Goal: Task Accomplishment & Management: Manage account settings

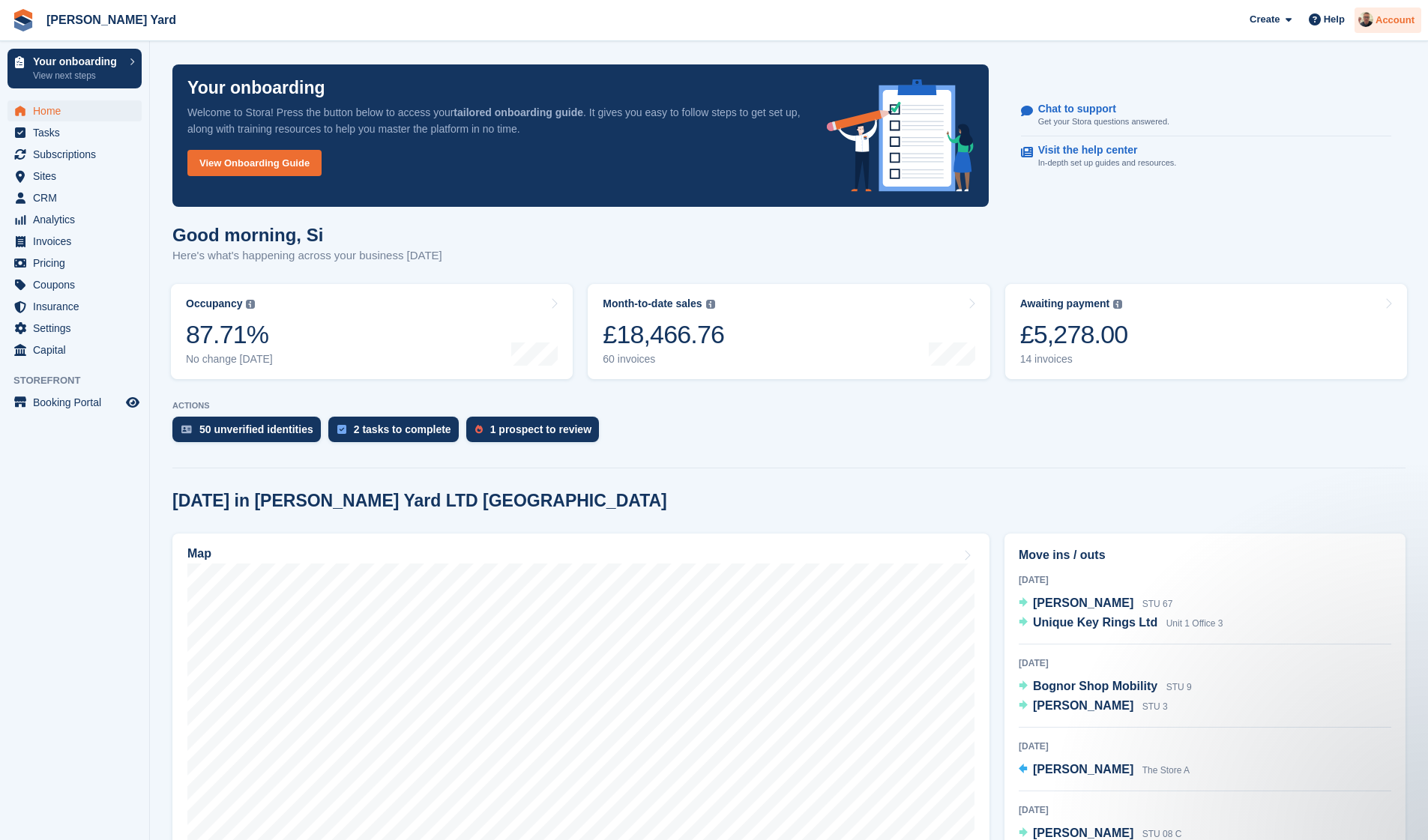
click at [1382, 19] on span "Account" at bounding box center [1395, 19] width 39 height 15
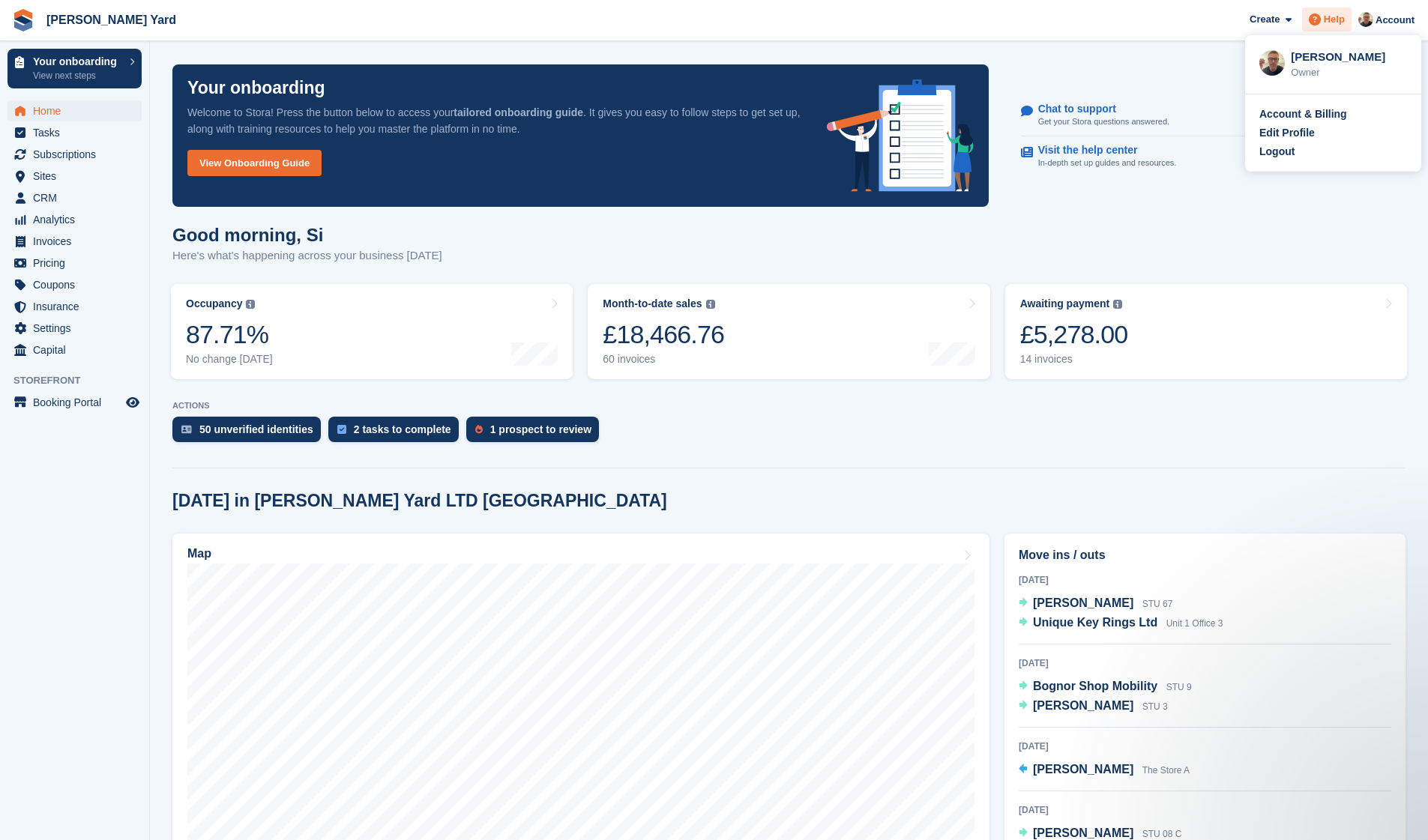
click at [1332, 25] on span "Help" at bounding box center [1335, 18] width 21 height 15
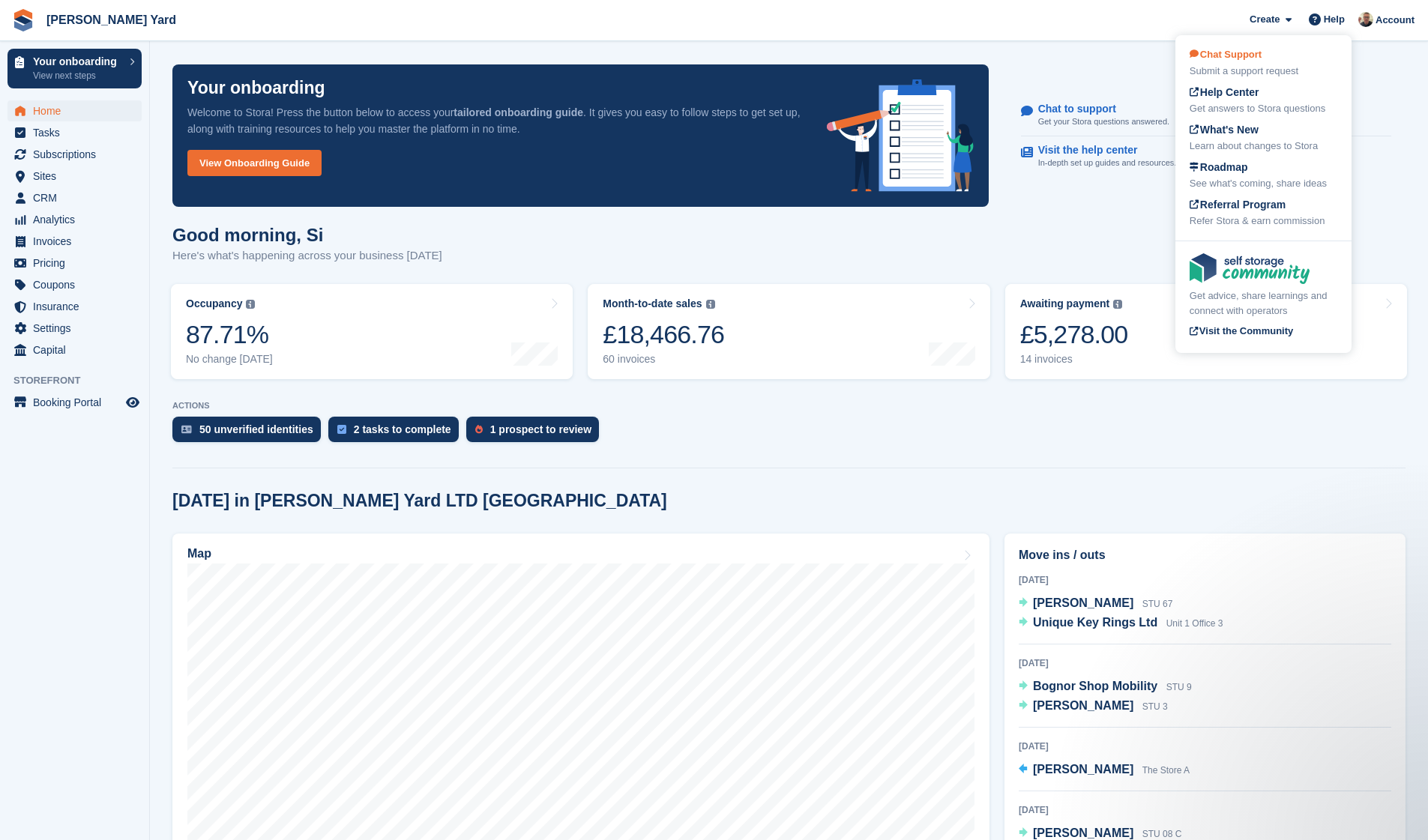
click at [1295, 57] on div "Chat Support Submit a support request" at bounding box center [1264, 63] width 148 height 31
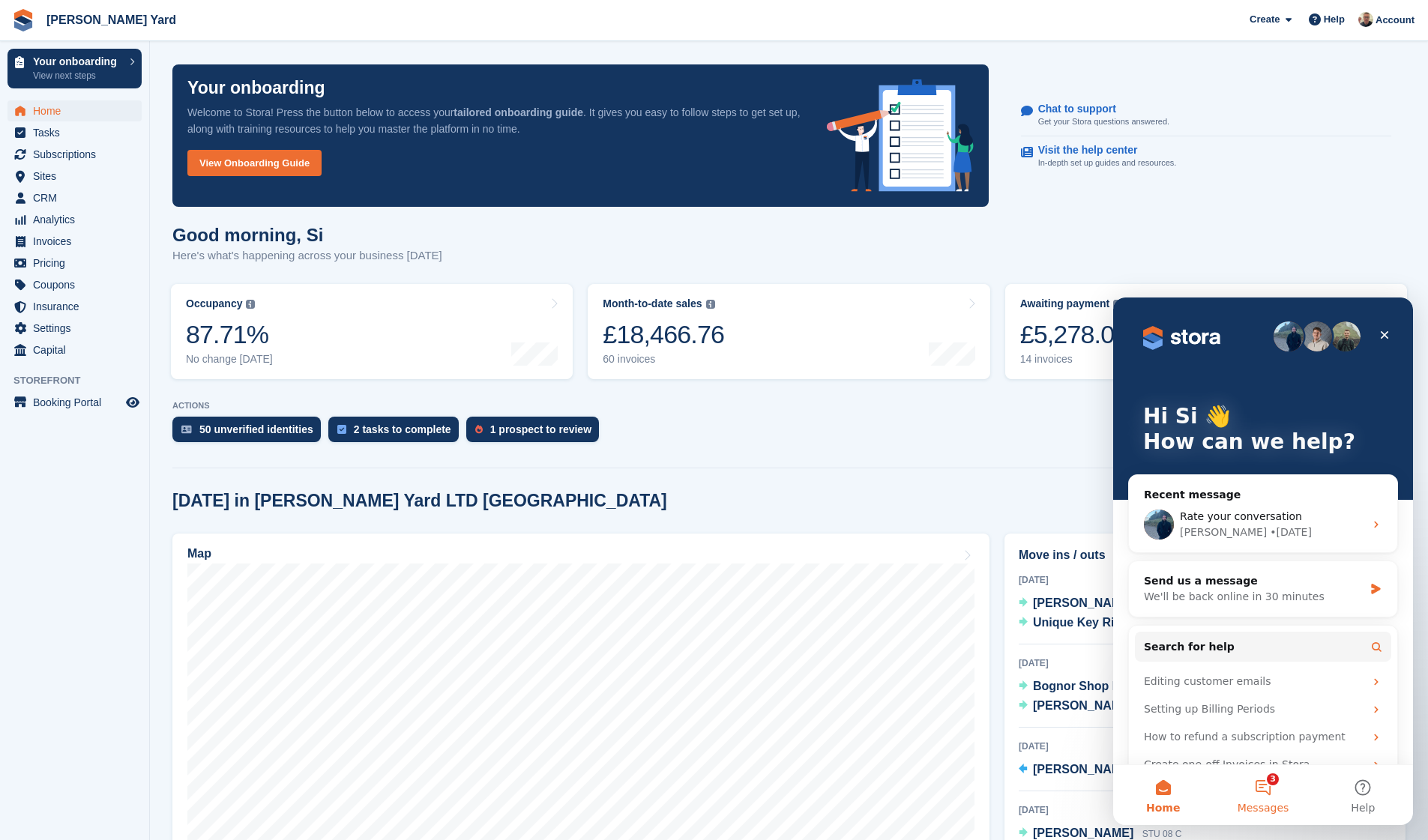
click at [1262, 790] on button "3 Messages" at bounding box center [1263, 795] width 100 height 60
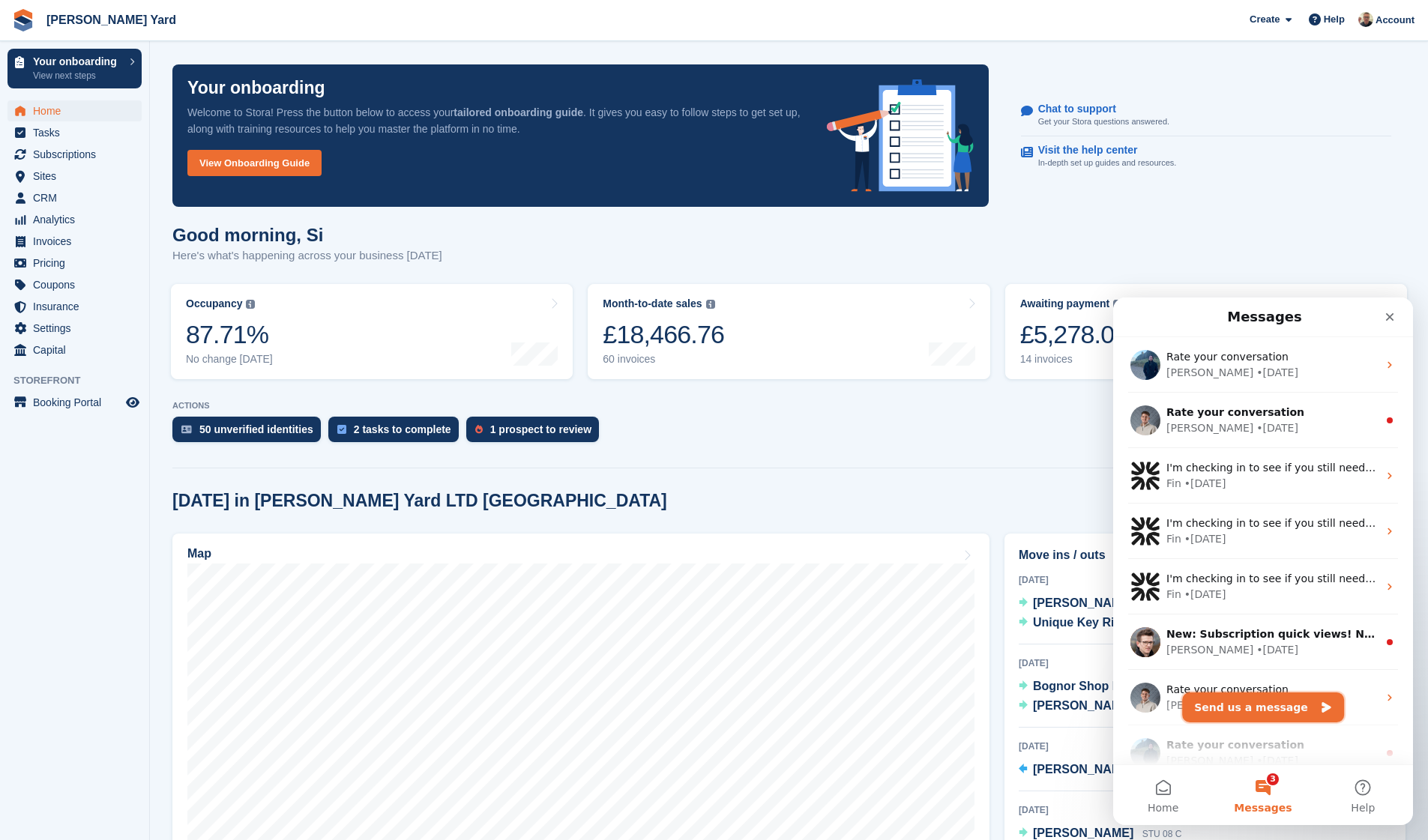
click at [1268, 715] on button "Send us a message" at bounding box center [1263, 707] width 162 height 30
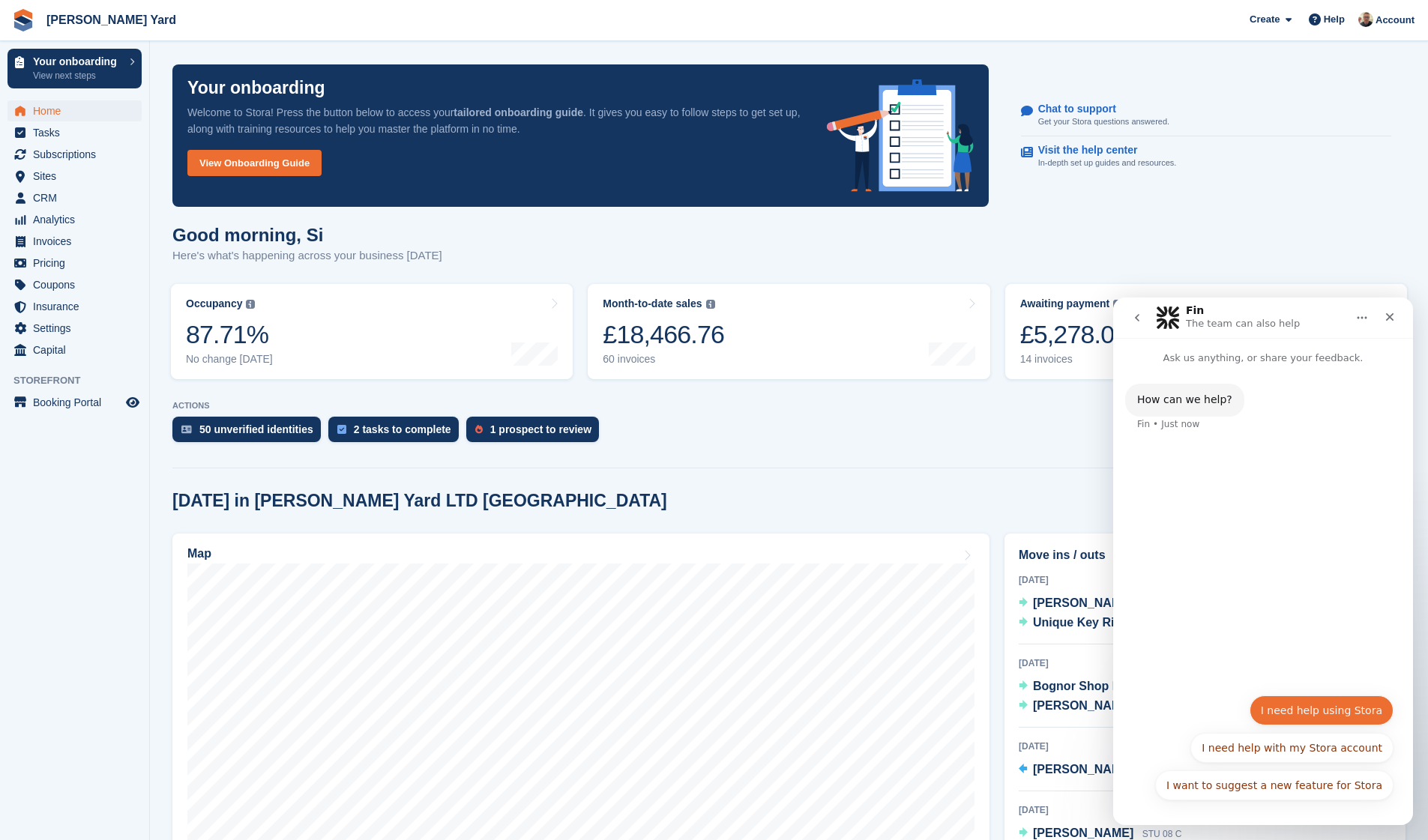
click at [1322, 721] on button "I need help using Stora" at bounding box center [1322, 710] width 144 height 30
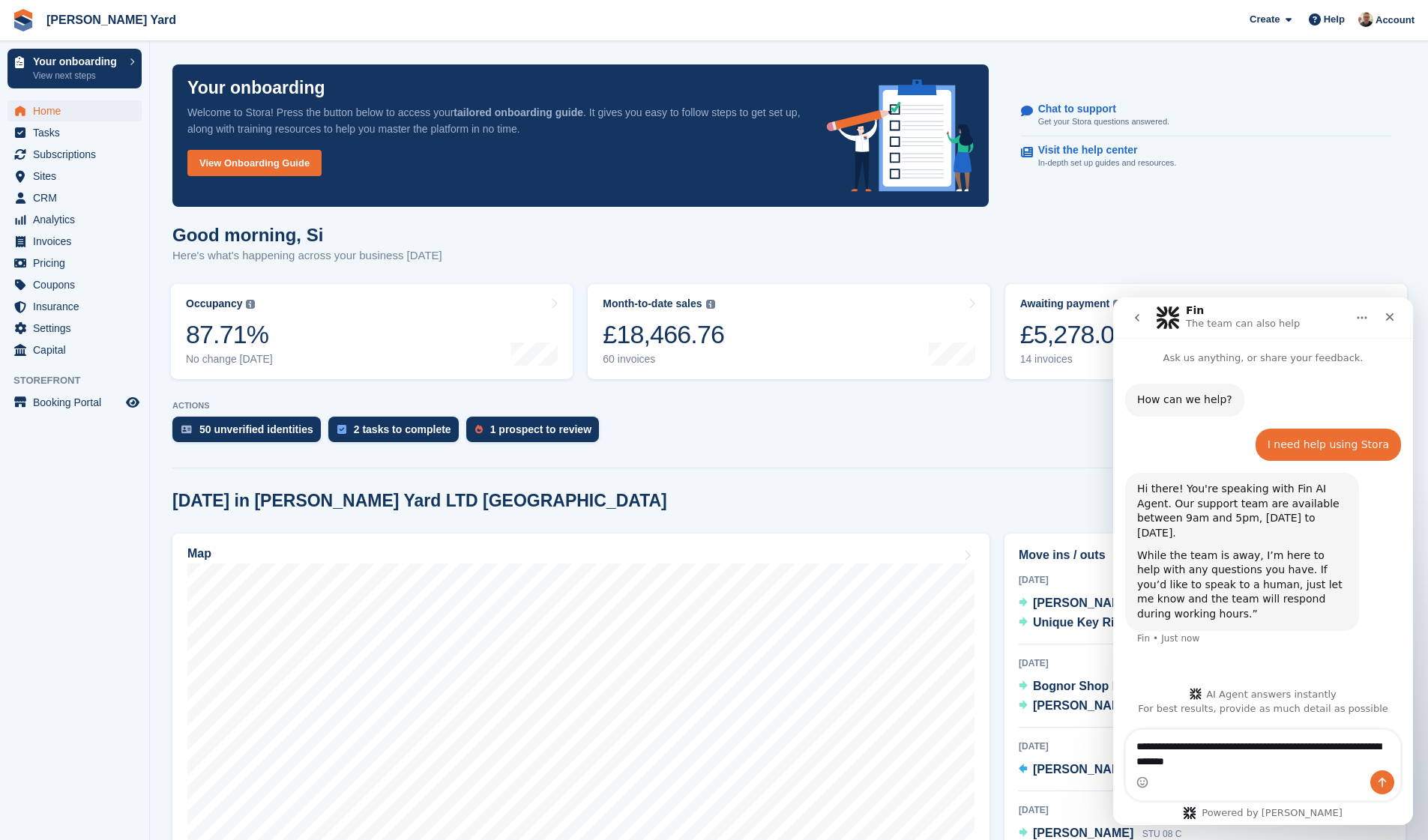
type textarea "**********"
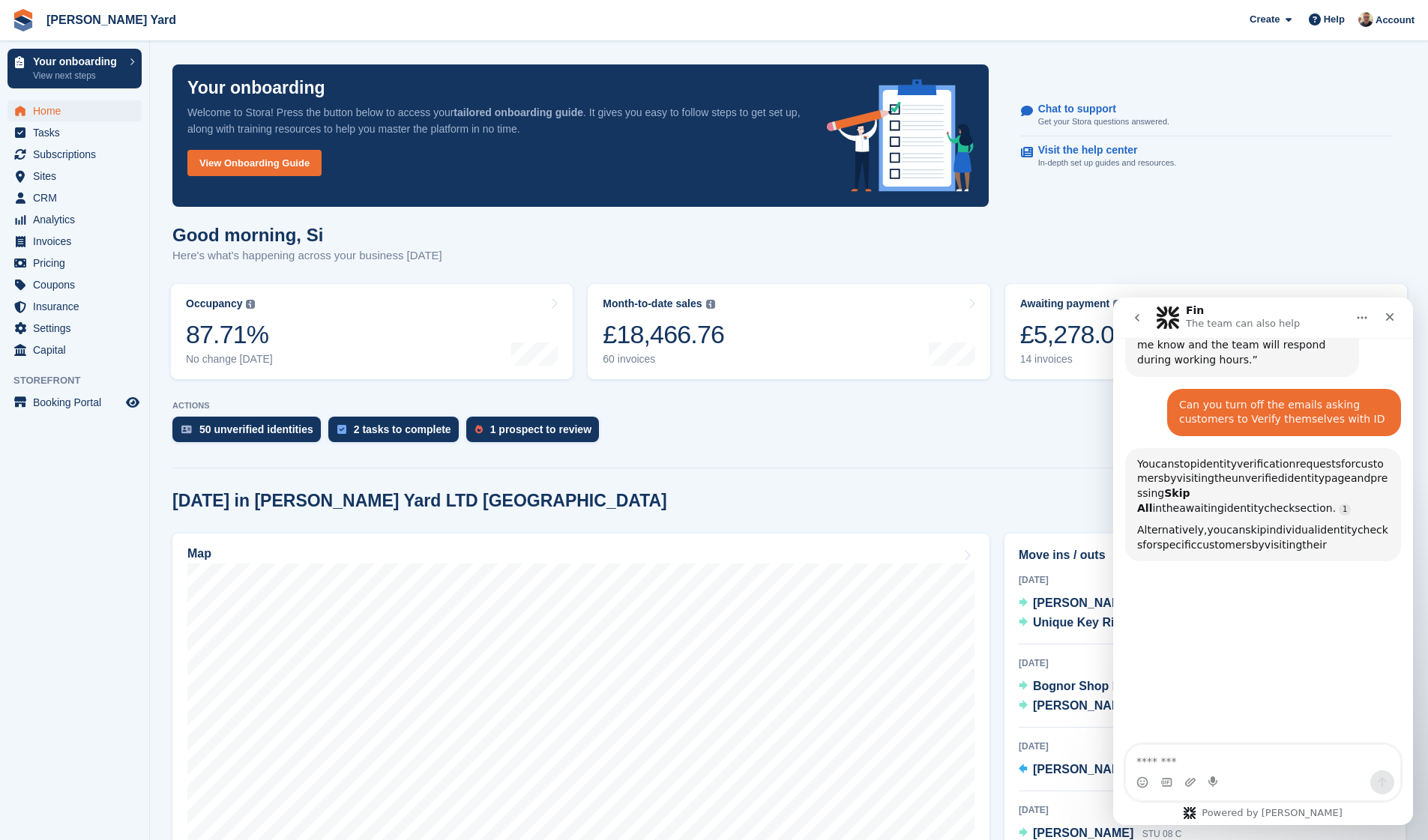
scroll to position [273, 0]
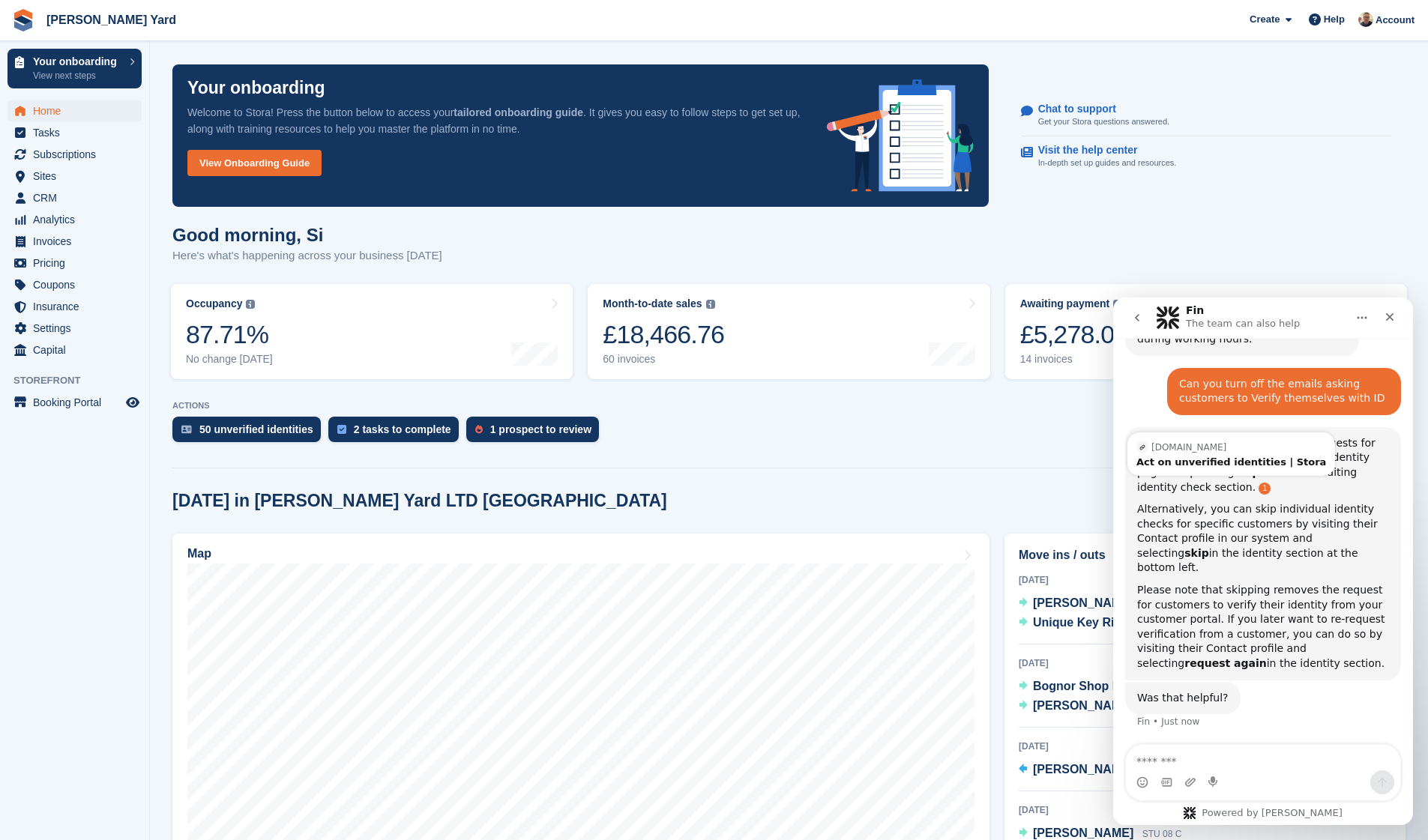
click at [1259, 483] on link "Source reference 39967610:" at bounding box center [1265, 488] width 12 height 12
click at [66, 194] on span "CRM" at bounding box center [78, 198] width 90 height 21
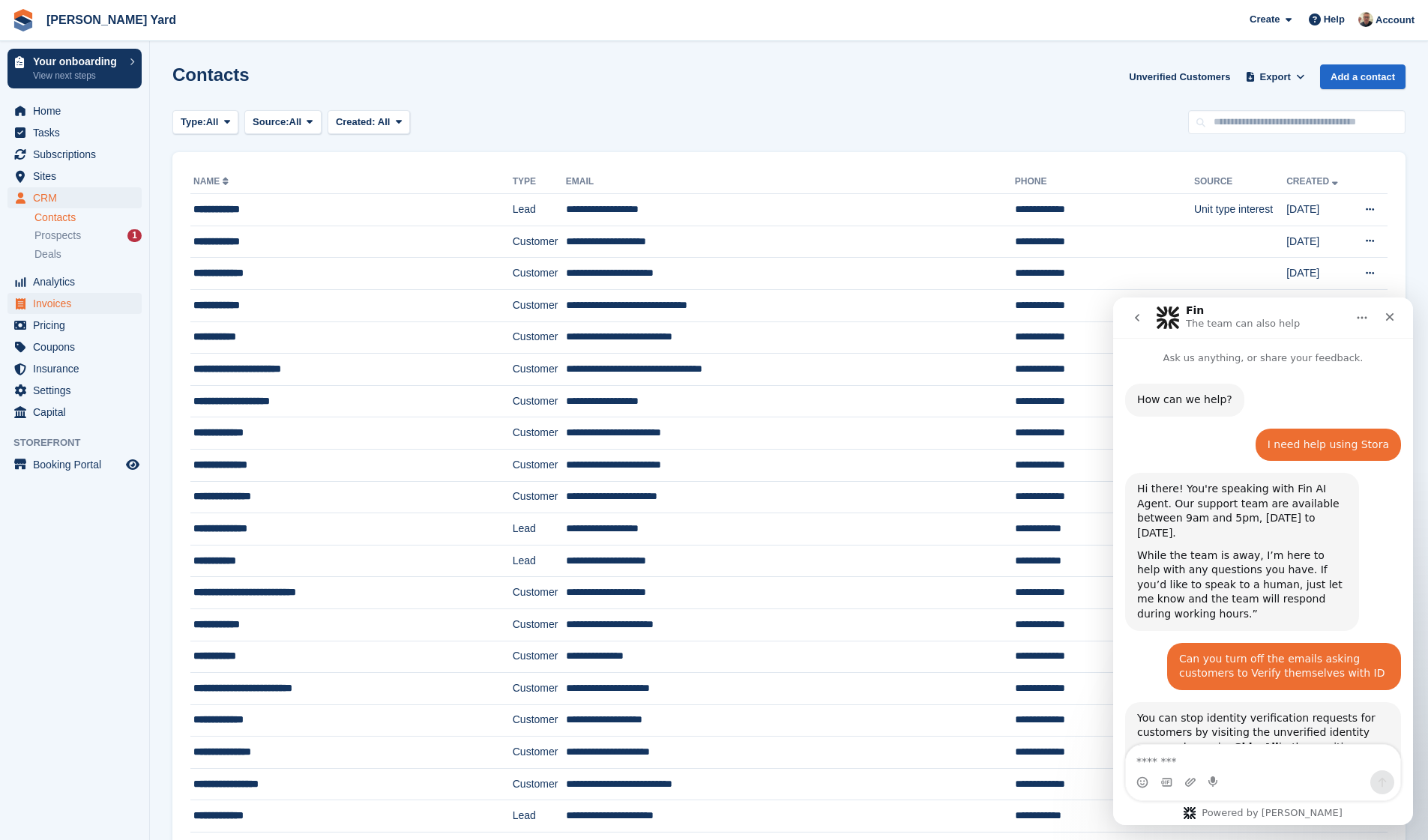
scroll to position [220, 0]
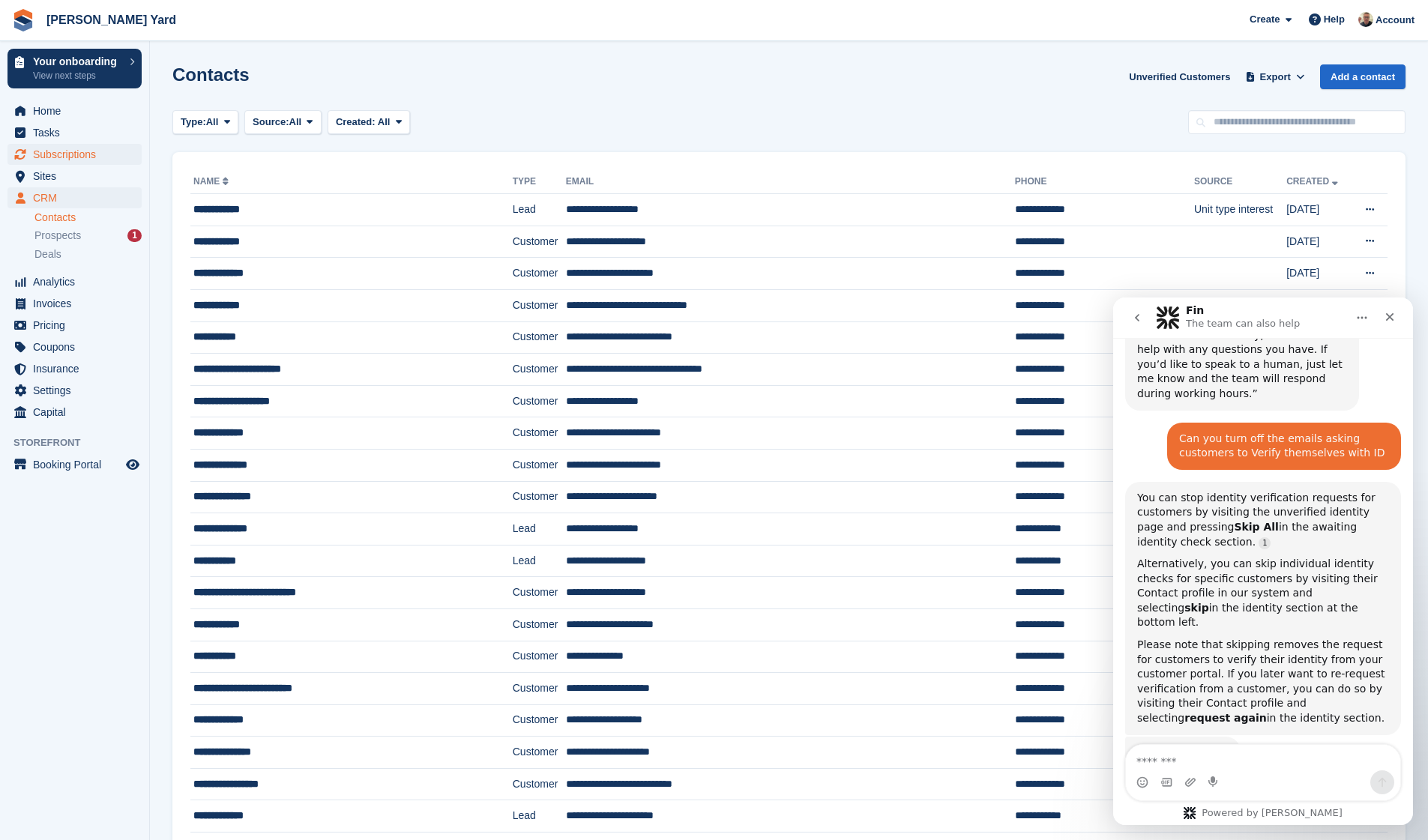
click at [48, 159] on span "Subscriptions" at bounding box center [78, 154] width 90 height 21
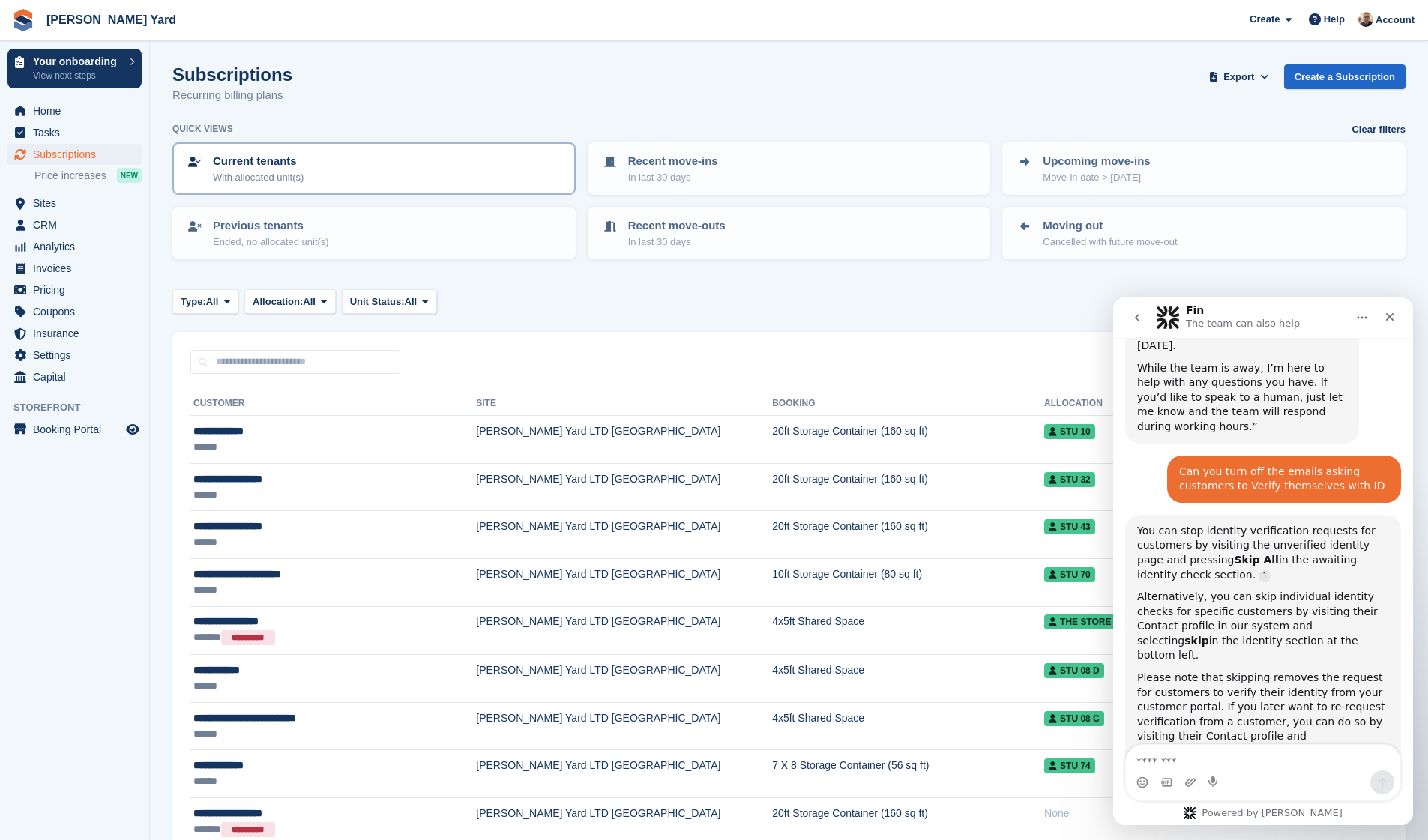
scroll to position [220, 0]
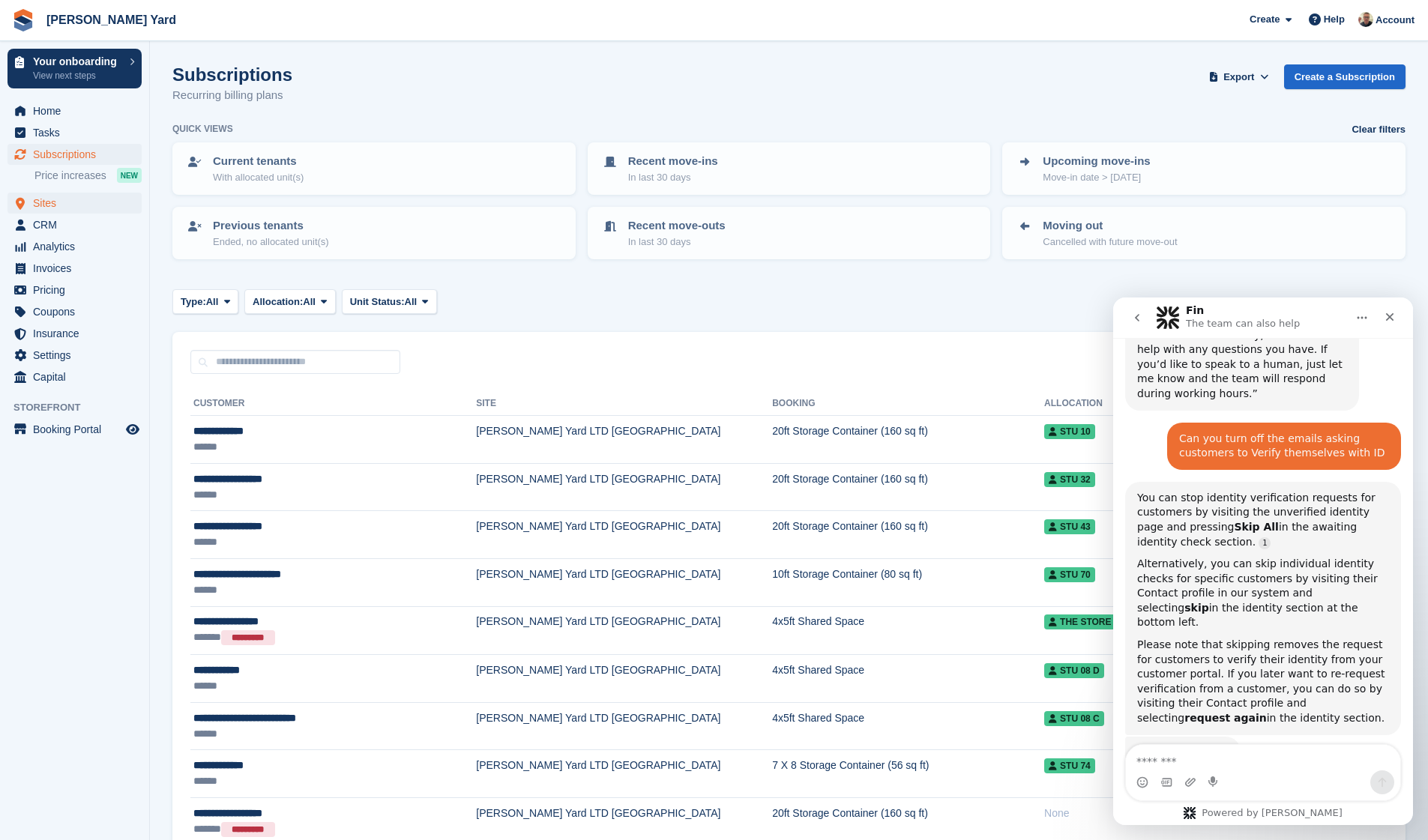
click at [94, 202] on span "Sites" at bounding box center [78, 203] width 90 height 21
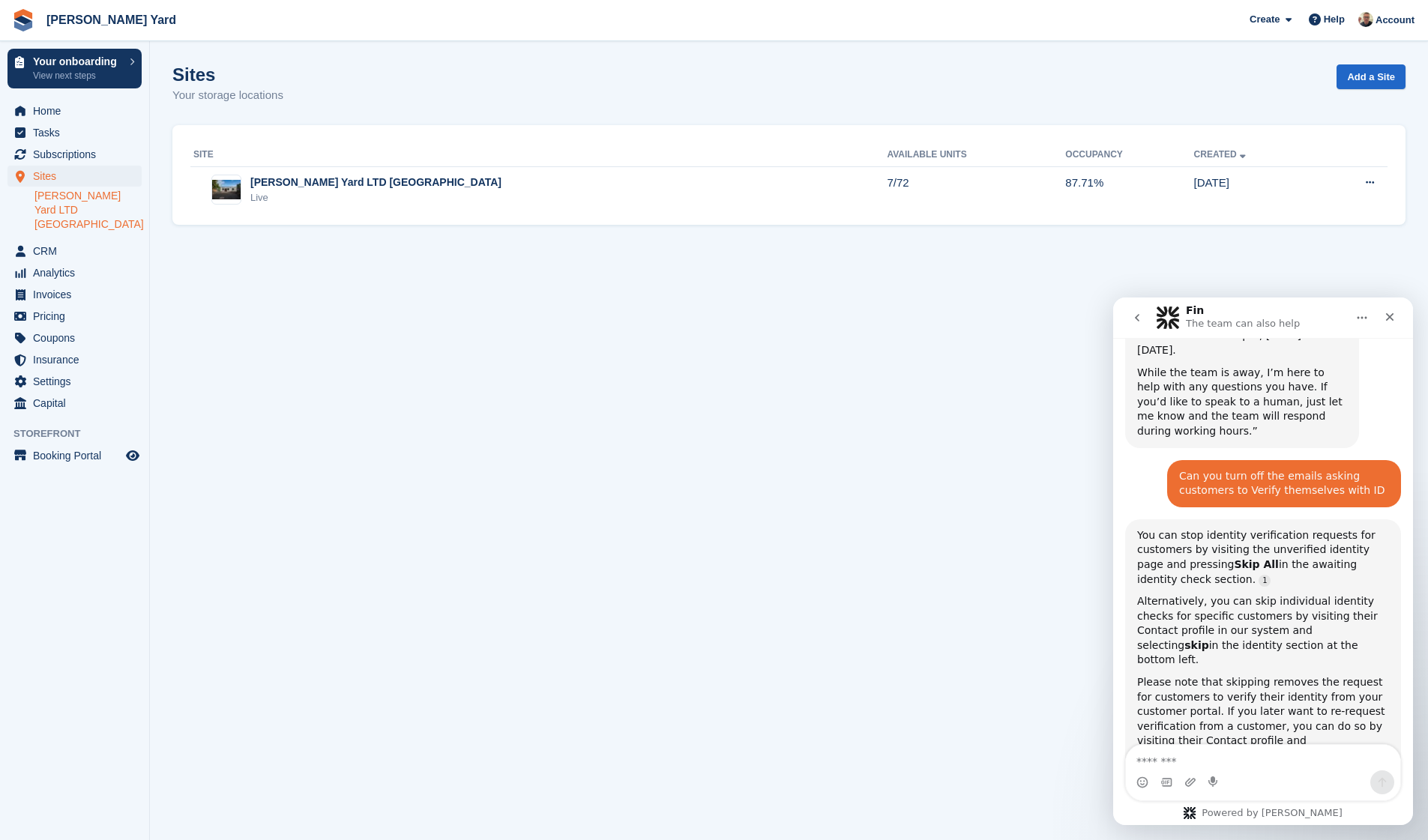
scroll to position [220, 0]
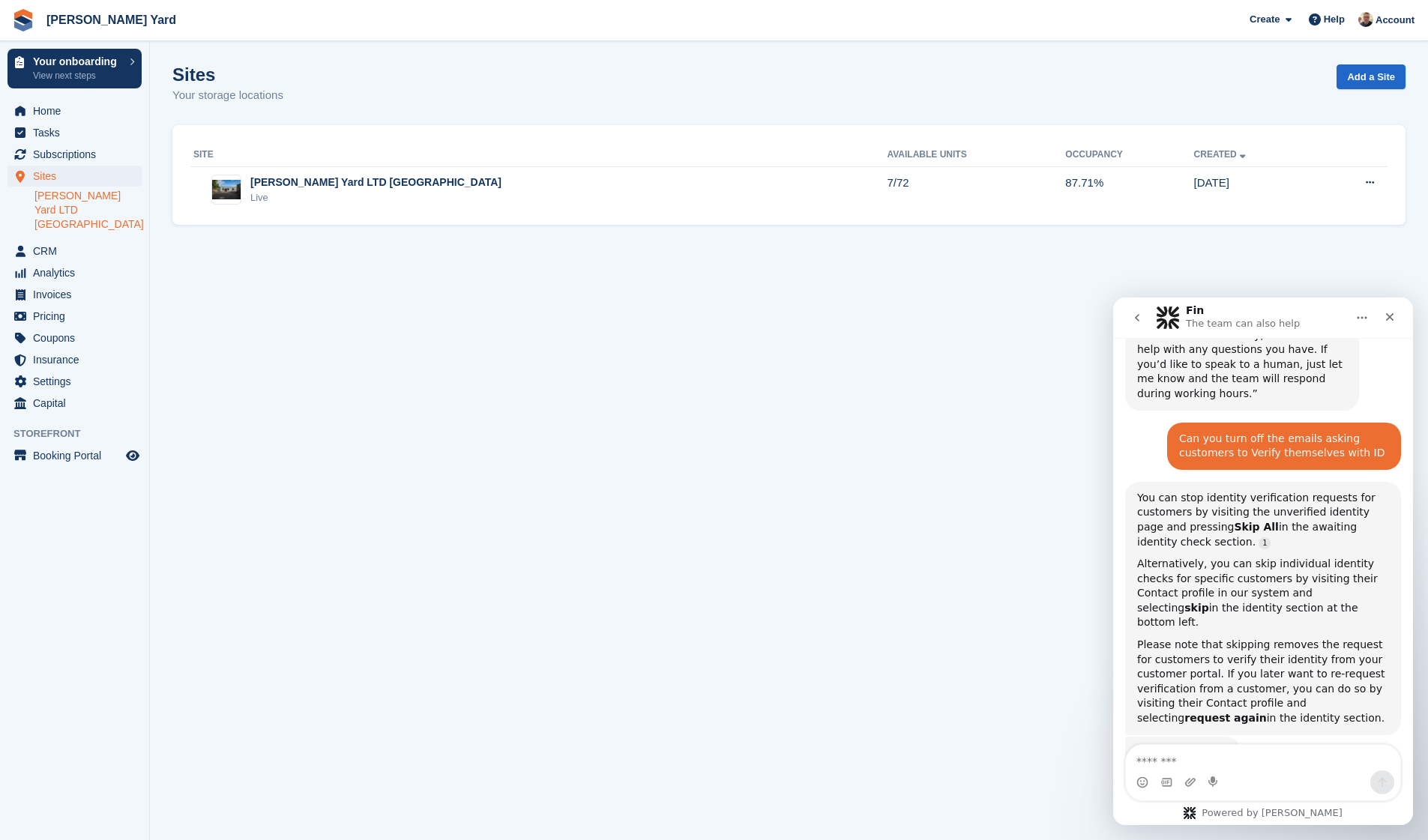
click at [74, 205] on link "[PERSON_NAME] Yard LTD [GEOGRAPHIC_DATA]" at bounding box center [88, 211] width 107 height 43
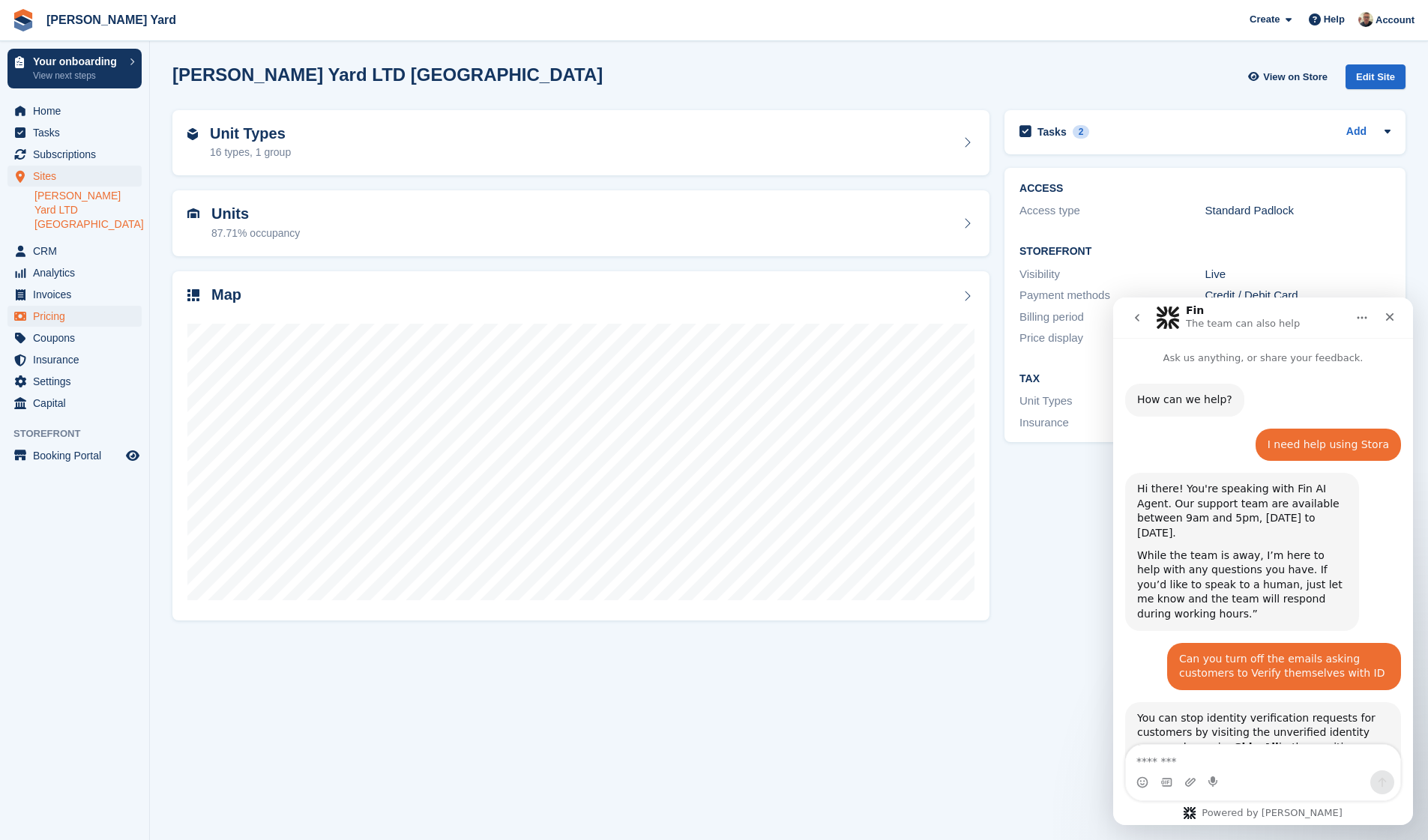
scroll to position [220, 0]
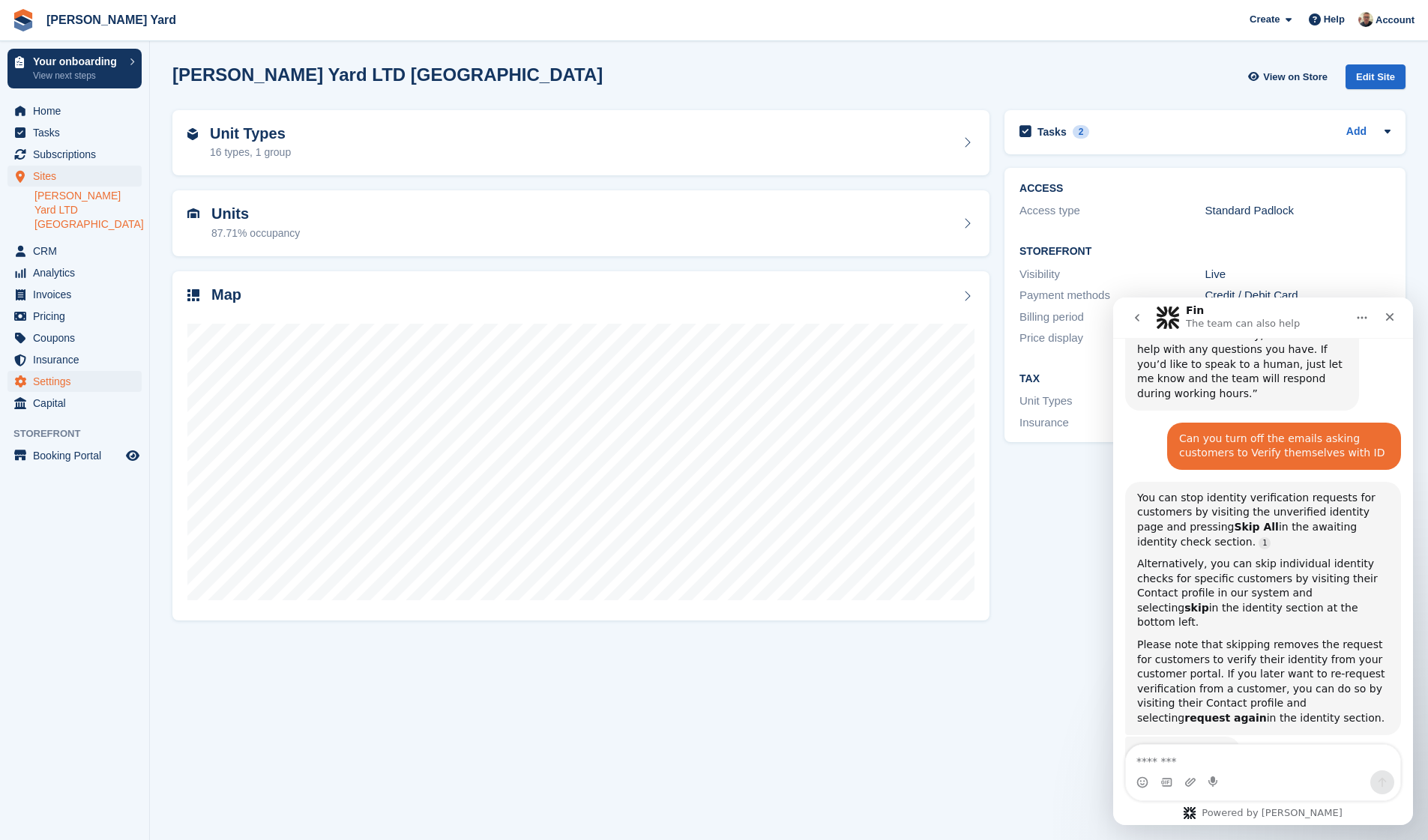
click at [63, 377] on span "Settings" at bounding box center [78, 382] width 90 height 21
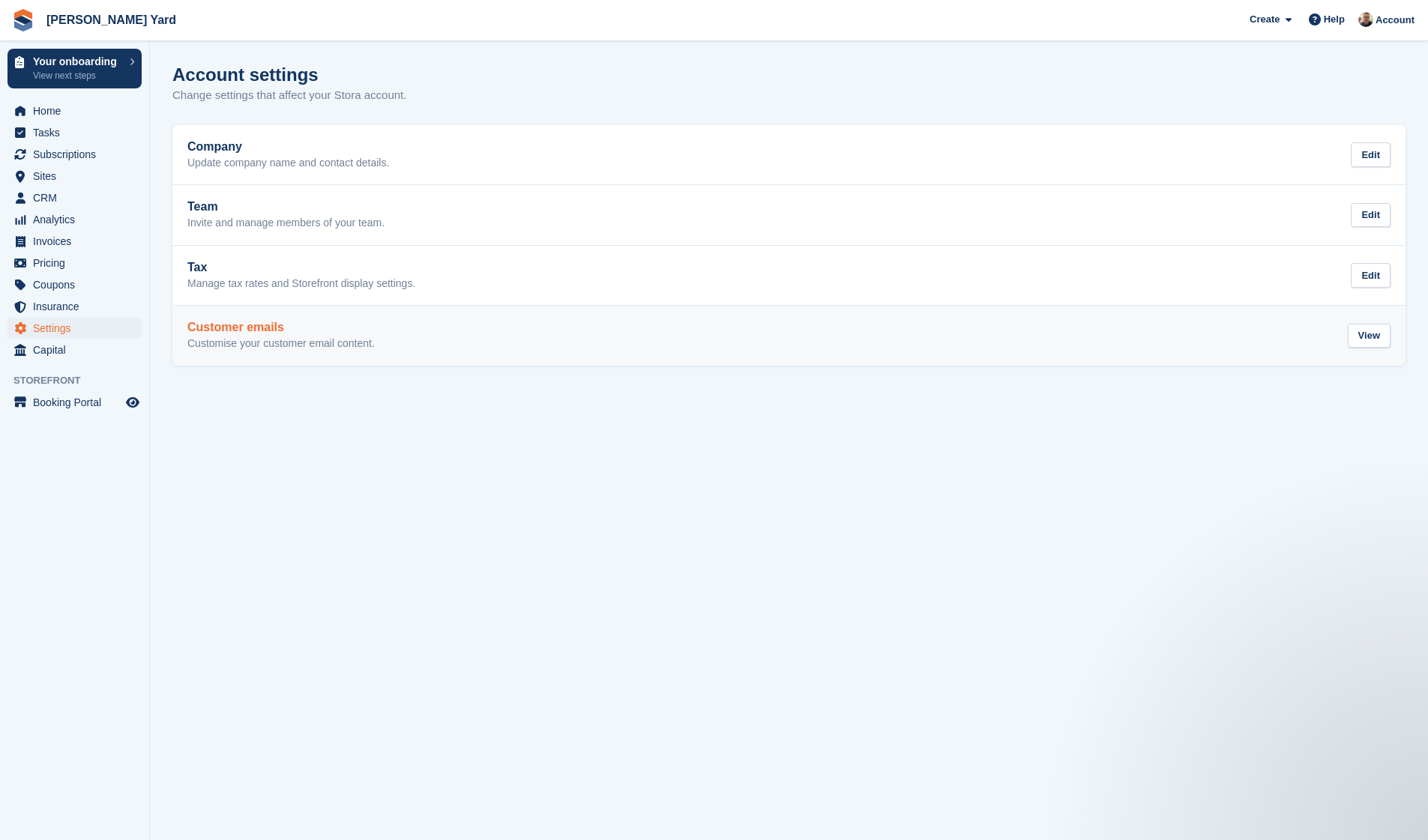
click at [280, 337] on p "Customise your customer email content." at bounding box center [281, 344] width 187 height 14
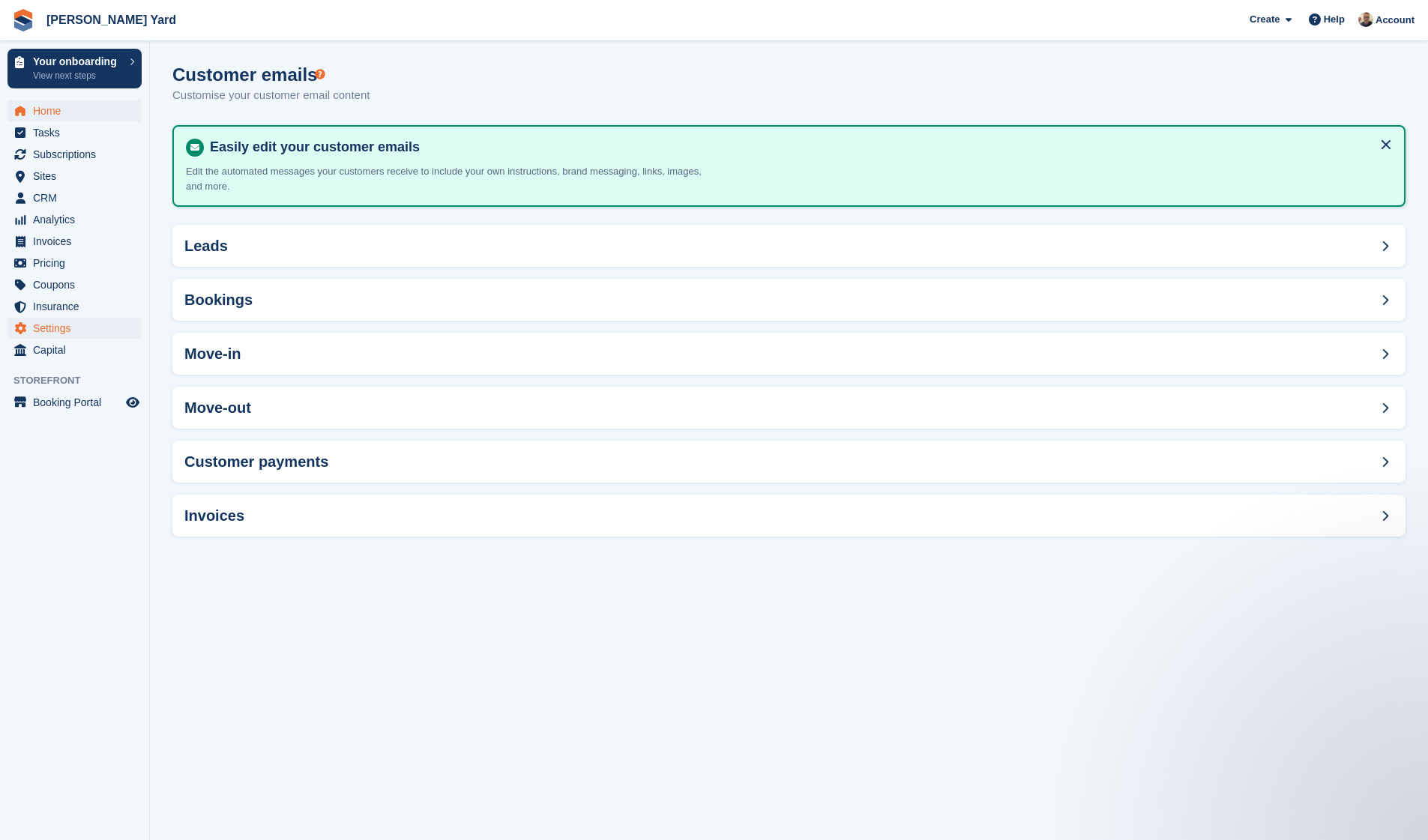
click at [54, 118] on span "Home" at bounding box center [78, 111] width 90 height 21
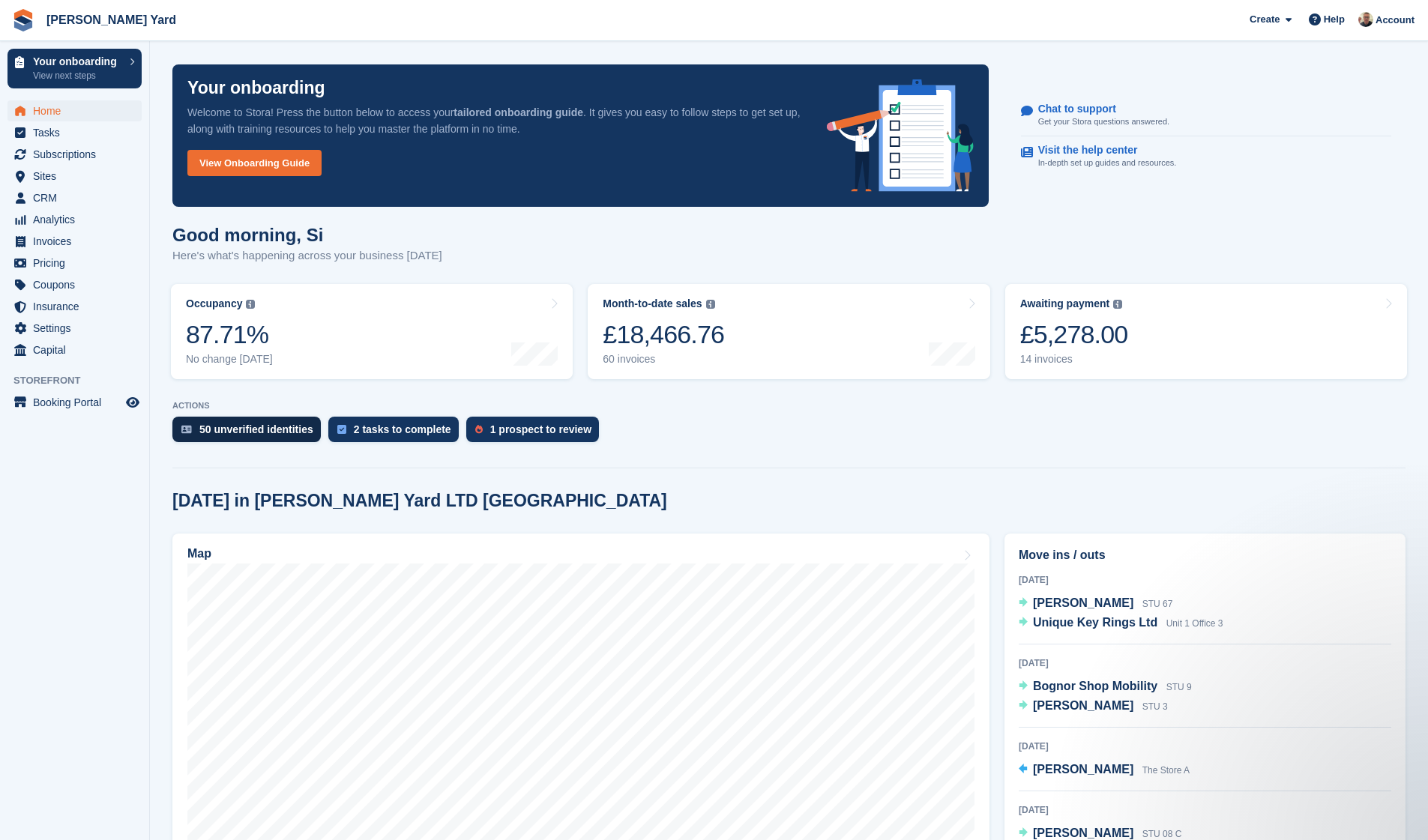
click at [275, 426] on div "50 unverified identities" at bounding box center [255, 429] width 114 height 12
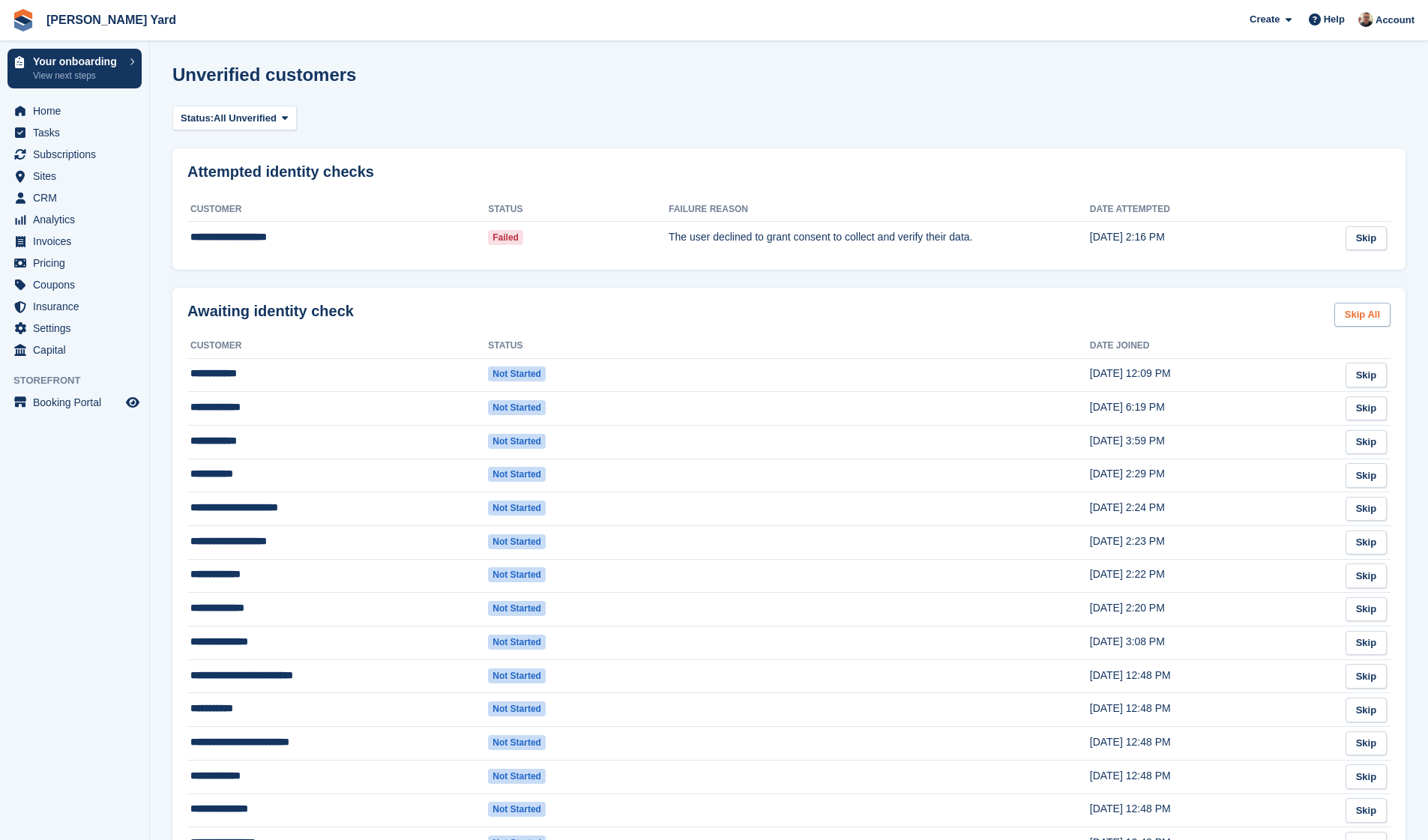
click at [1376, 307] on link "Skip All" at bounding box center [1363, 315] width 56 height 24
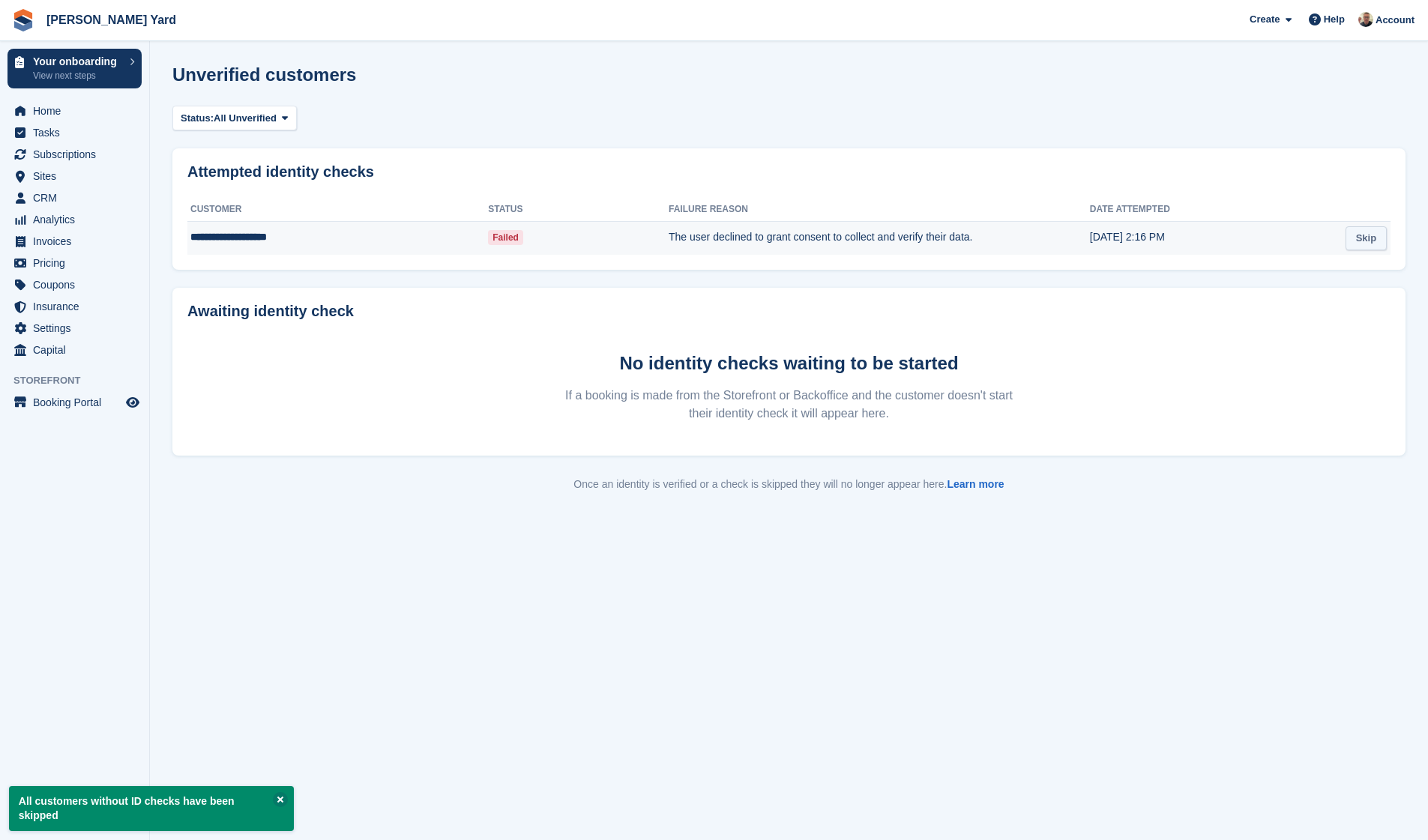
click at [1351, 243] on link "Skip" at bounding box center [1367, 238] width 41 height 24
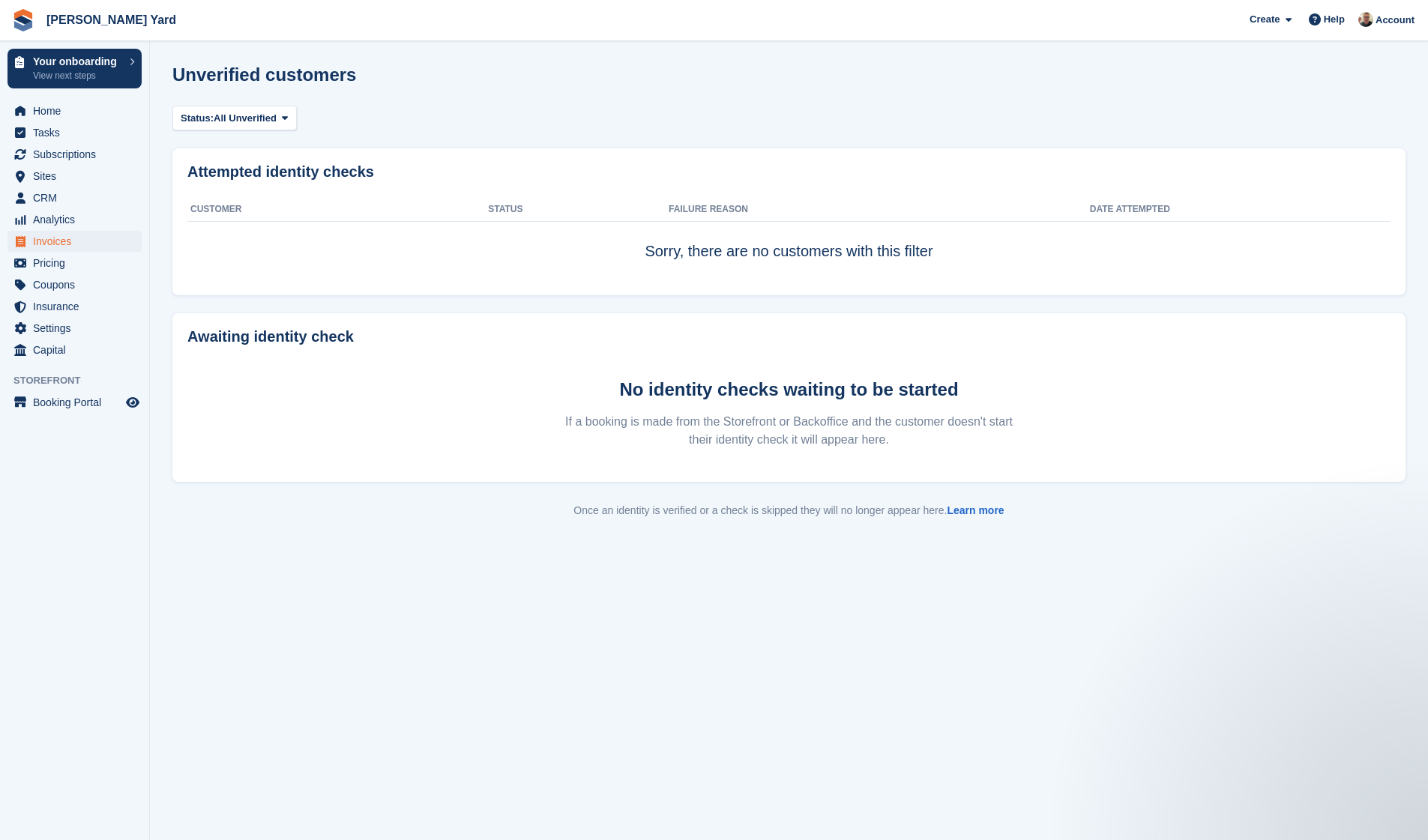
click at [52, 241] on span "Invoices" at bounding box center [78, 242] width 90 height 21
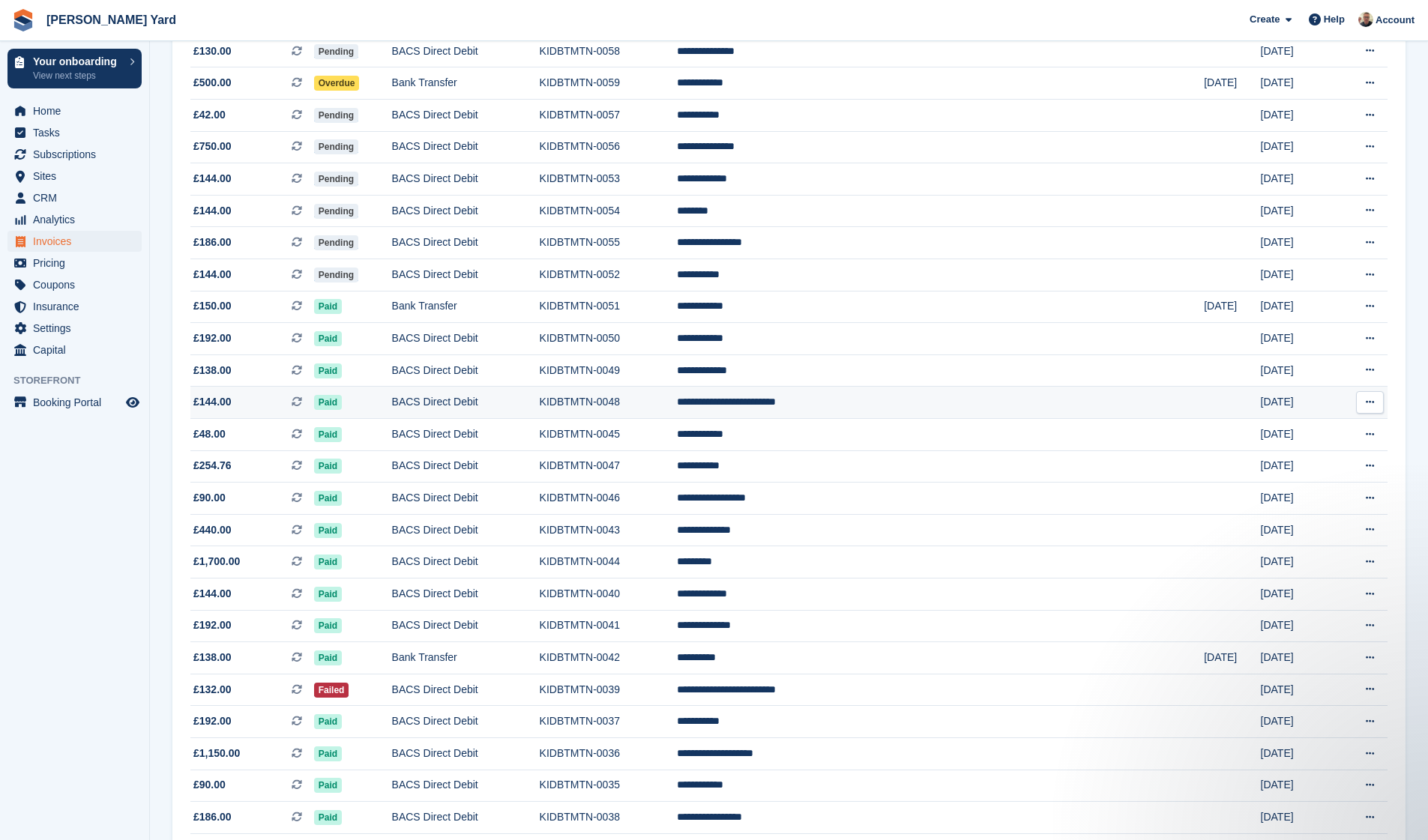
scroll to position [275, 0]
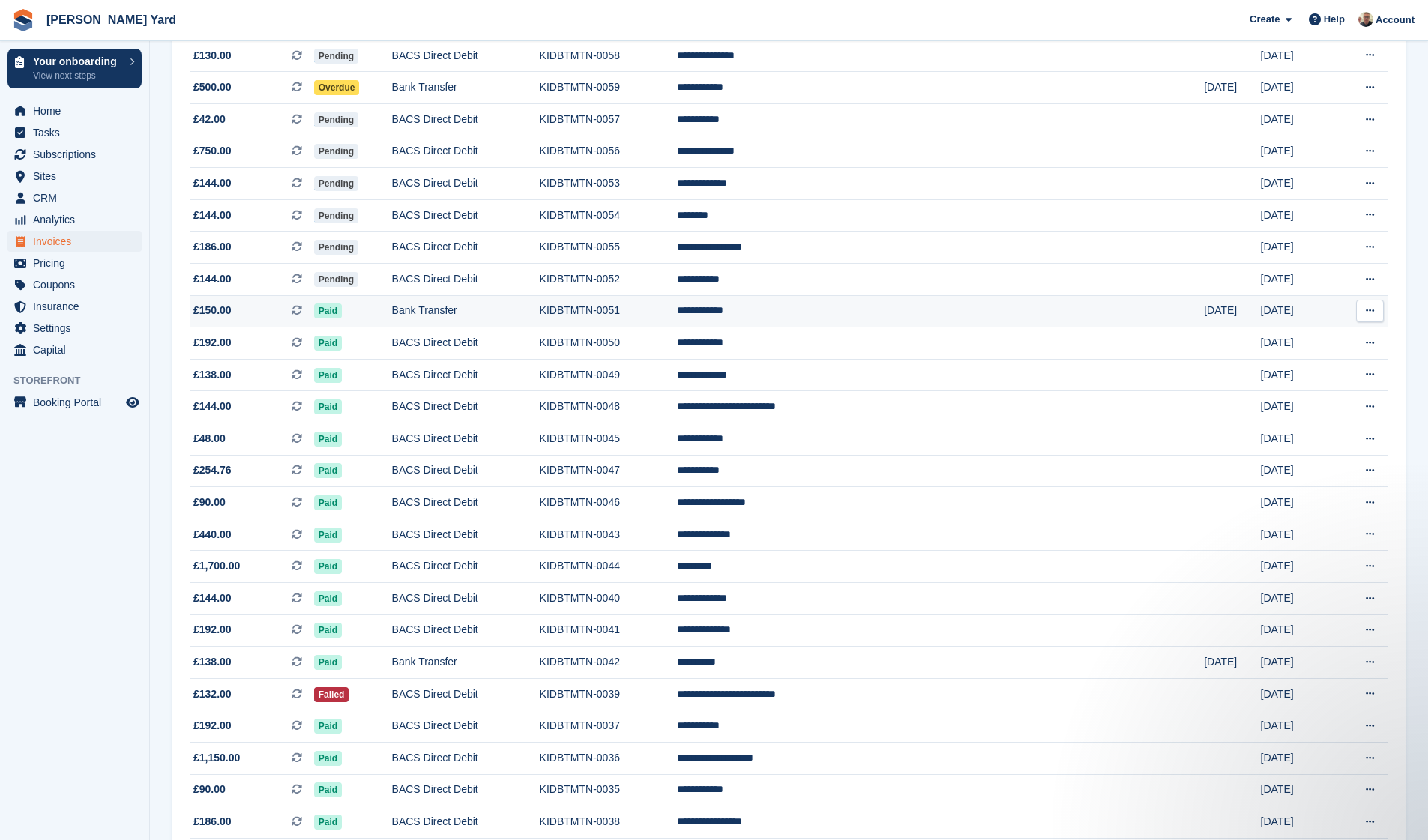
click at [1361, 315] on button at bounding box center [1370, 311] width 28 height 22
click at [1305, 366] on p "View on Stripe" at bounding box center [1312, 361] width 130 height 24
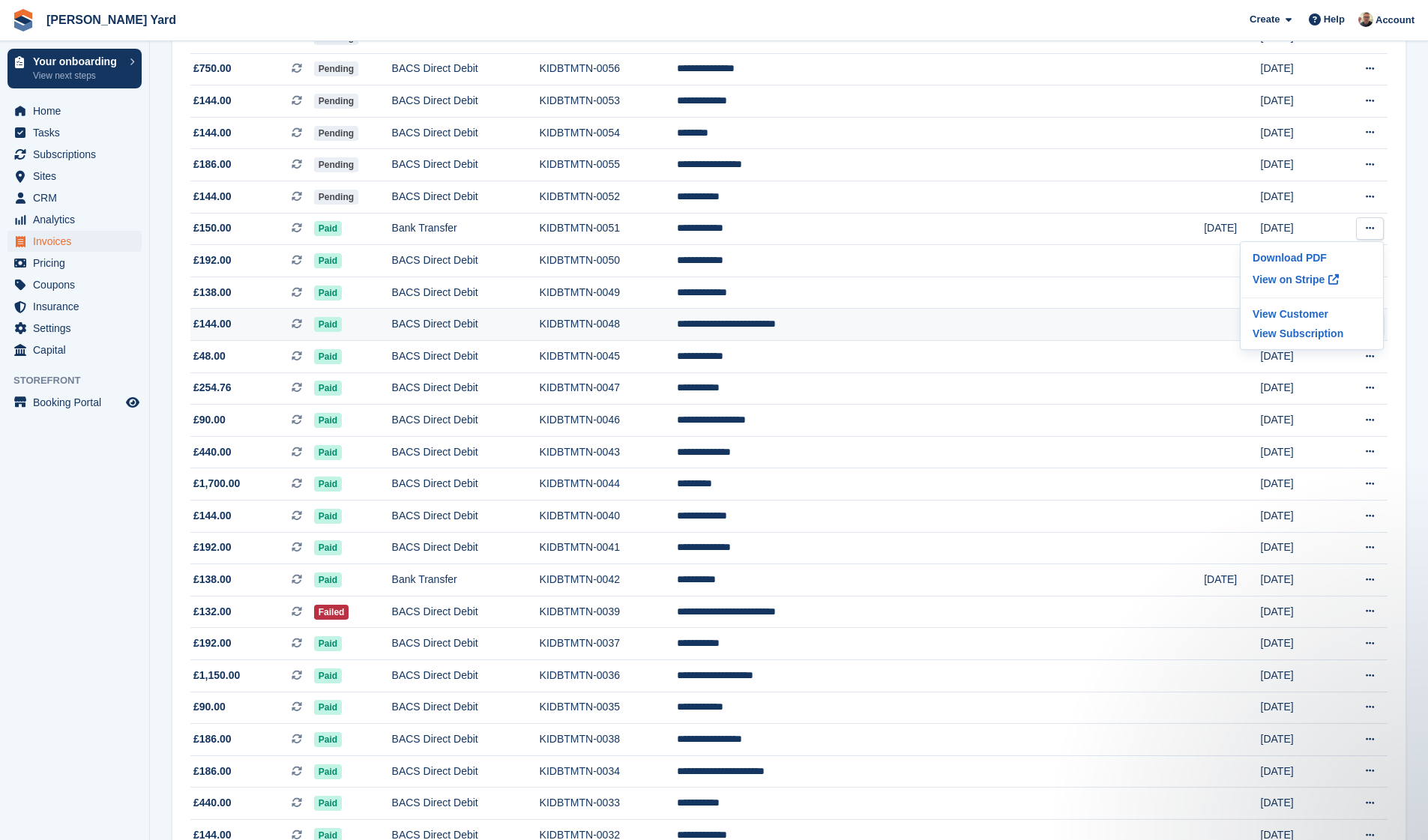
scroll to position [396, 0]
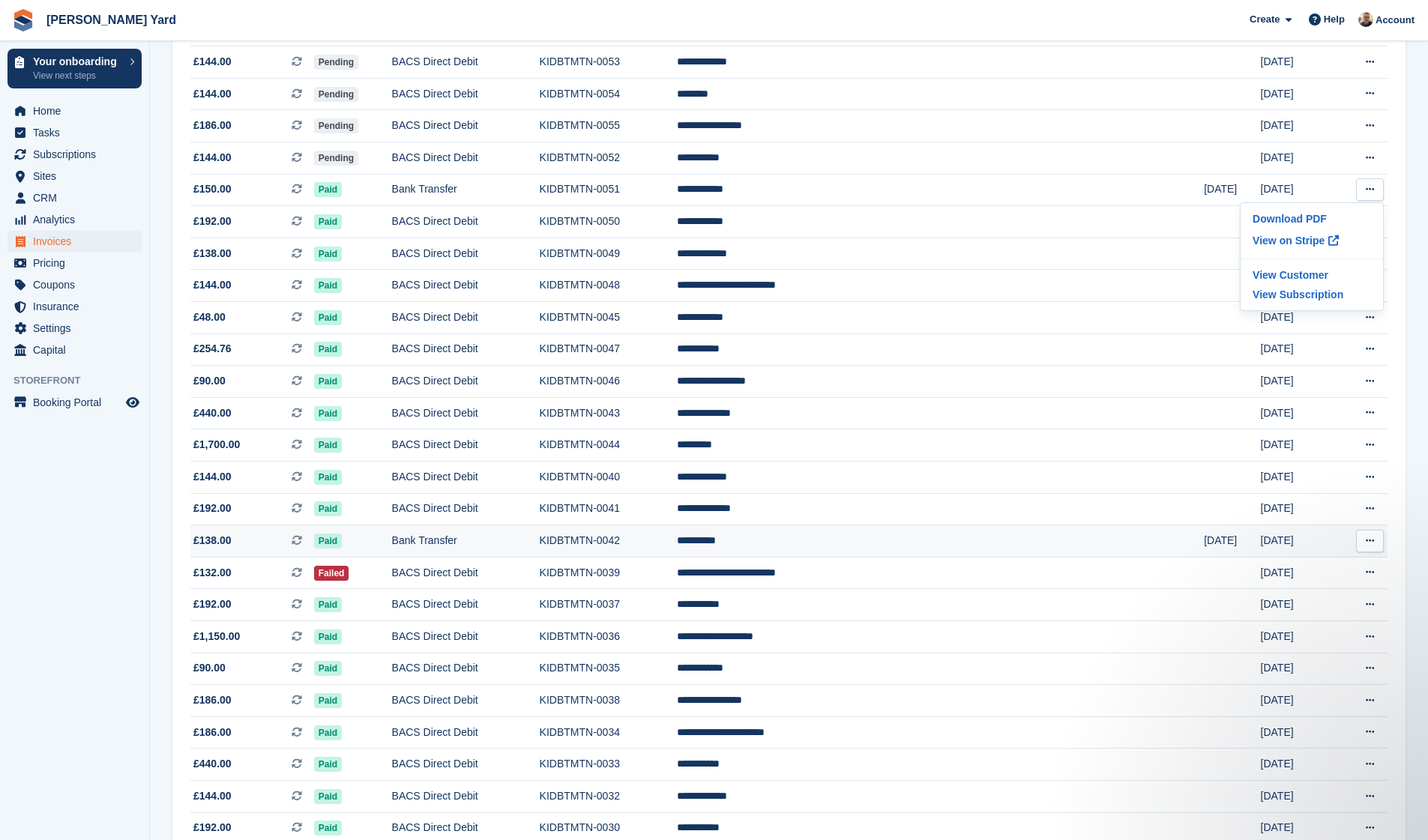
click at [913, 550] on td "**********" at bounding box center [940, 541] width 527 height 32
